Goal: Transaction & Acquisition: Purchase product/service

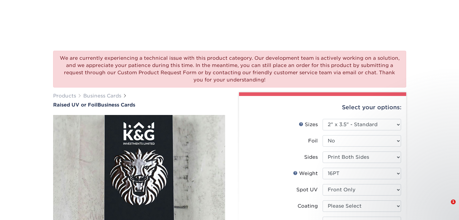
select select "2.00x3.50"
select select "3b5148f1-0588-4f88-a218-97bcfdce65c1"
select select "500* – $216.00"
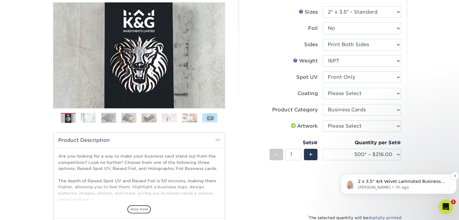
click at [395, 183] on p "2 x 3.5" 4/4 Velvet Laminated Business Cards Raised Spot UV Front Only QTY 1000…" at bounding box center [403, 182] width 91 height 6
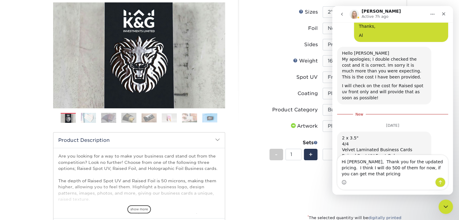
scroll to position [1138, 0]
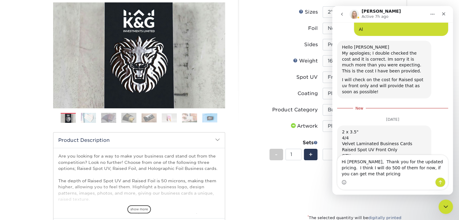
click at [393, 169] on textarea "Hi [PERSON_NAME], Thank you for the updated pricing. I think I will do 500 of t…" at bounding box center [392, 166] width 110 height 22
click at [393, 175] on textarea "Hi [PERSON_NAME], Thank you for the updated pricing. I think I will do 500 of t…" at bounding box center [392, 163] width 110 height 28
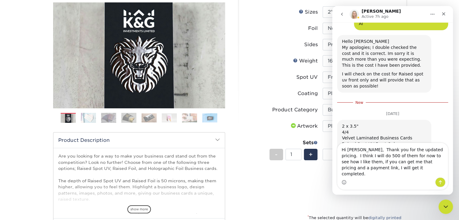
type textarea "Hi [PERSON_NAME], Thank you for the updated pricing. I think I will do 500 of t…"
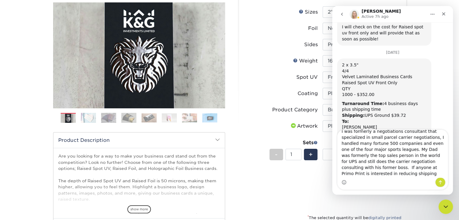
scroll to position [13, 0]
click at [402, 149] on textarea "Also, you are getting crushed on your UPS rates. I was formerly a negotiations …" at bounding box center [392, 154] width 110 height 48
click at [366, 174] on textarea "Also, you are getting crushed on your UPS rates. I was formerly a negotiations …" at bounding box center [392, 154] width 110 height 48
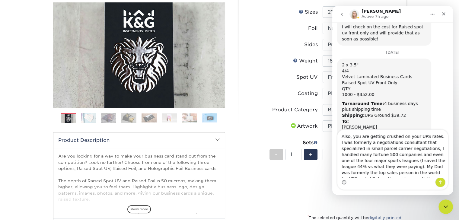
click at [348, 138] on textarea "Also, you are getting crushed on your UPS rates. I was formerly a negotiations …" at bounding box center [392, 154] width 110 height 48
click at [366, 157] on textarea "On a side note, you are getting crushed on your UPS rates. I was formerly a neg…" at bounding box center [392, 154] width 110 height 48
click at [378, 162] on textarea "On a side note, you are getting crushed on your UPS rates. I was formerly a neg…" at bounding box center [392, 154] width 110 height 48
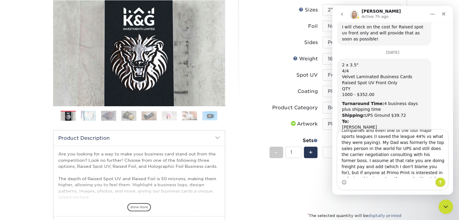
scroll to position [35, 0]
type textarea "On a side note, you are getting crushed on your UPS rates. I was formerly a neg…"
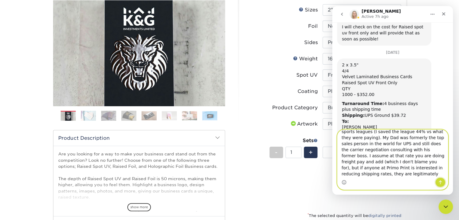
click at [438, 180] on icon "Send a message…" at bounding box center [440, 182] width 5 height 5
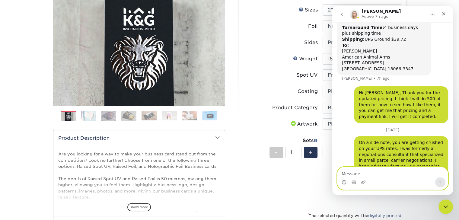
scroll to position [1268, 0]
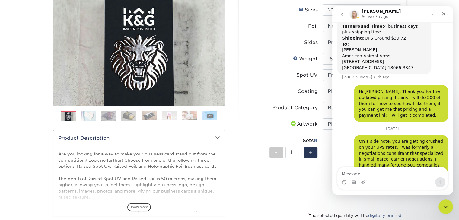
click at [260, 73] on label "Spot UV" at bounding box center [283, 74] width 78 height 11
